Goal: Check status

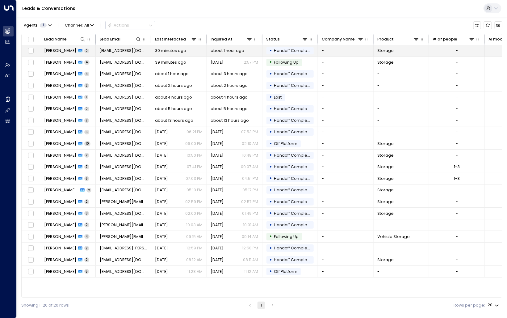
click at [59, 52] on span "[PERSON_NAME]" at bounding box center [60, 51] width 32 height 6
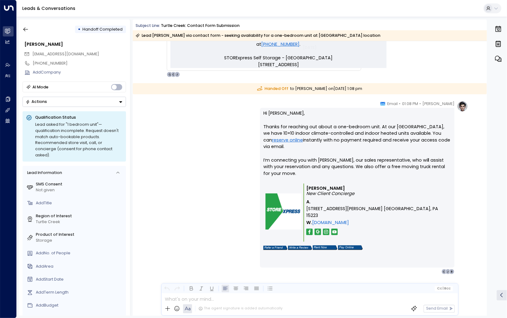
scroll to position [321, 0]
click at [24, 25] on button "button" at bounding box center [25, 29] width 11 height 11
